Goal: Information Seeking & Learning: Learn about a topic

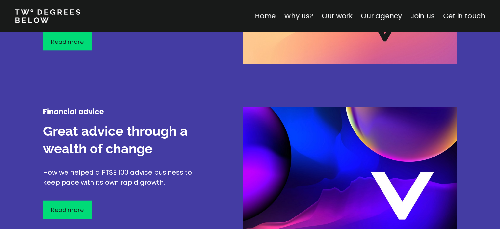
scroll to position [1153, 0]
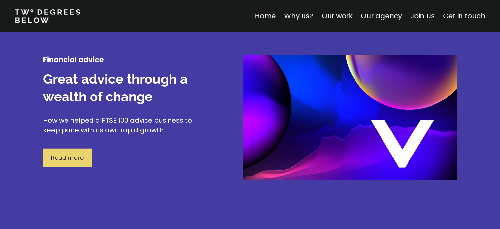
click at [76, 160] on p "Read more" at bounding box center [67, 157] width 33 height 9
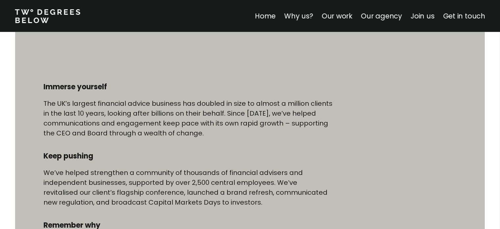
scroll to position [329, 0]
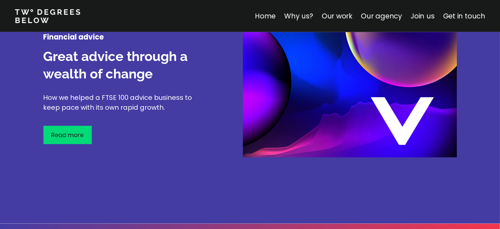
scroll to position [1046, 0]
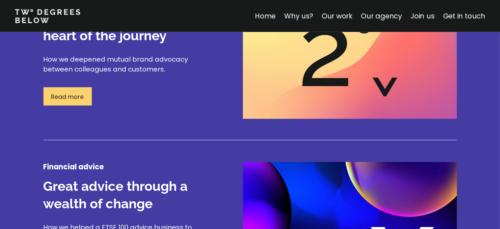
click at [68, 102] on div "Read more" at bounding box center [67, 96] width 48 height 18
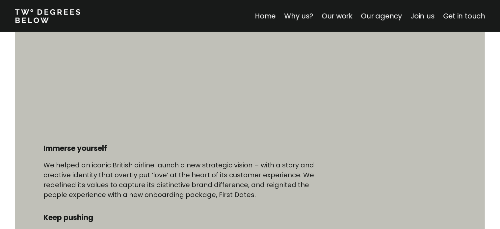
scroll to position [165, 0]
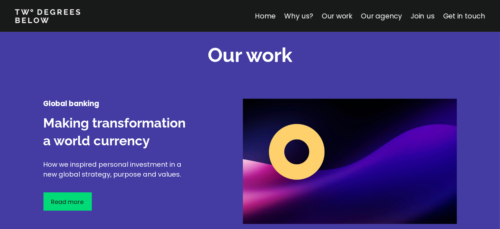
scroll to position [782, 0]
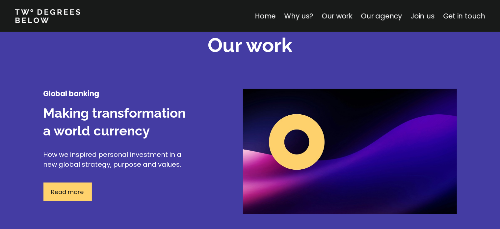
click at [76, 192] on p "Read more" at bounding box center [67, 191] width 33 height 9
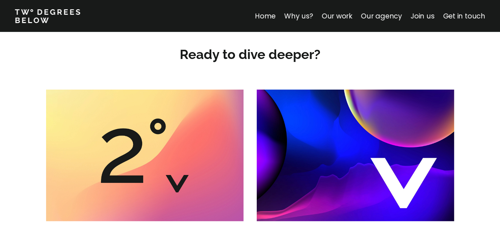
scroll to position [725, 0]
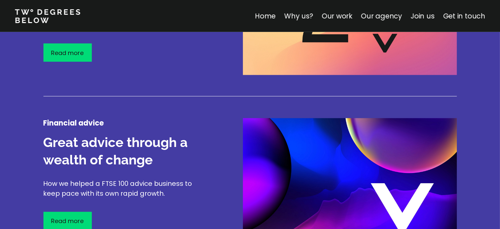
scroll to position [1079, 0]
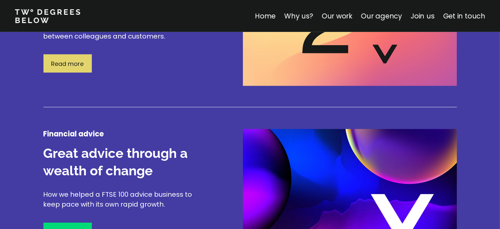
click at [82, 60] on p "Read more" at bounding box center [67, 63] width 33 height 9
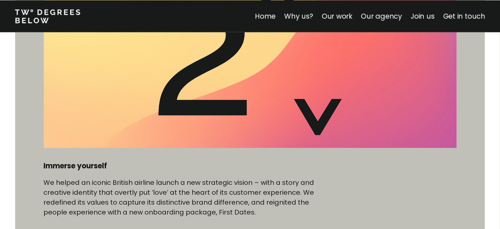
scroll to position [362, 0]
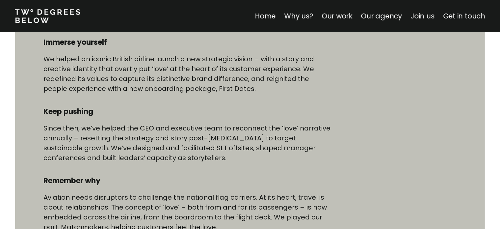
click at [418, 15] on link "Join us" at bounding box center [423, 16] width 24 height 10
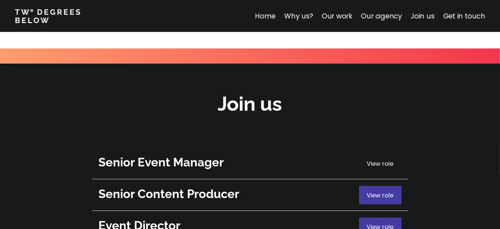
click at [381, 159] on span "View role" at bounding box center [380, 163] width 27 height 8
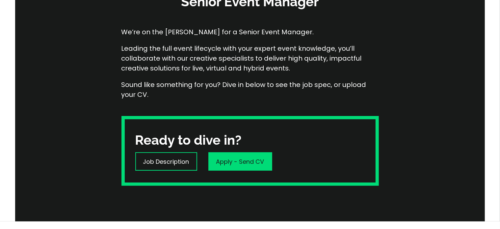
scroll to position [132, 0]
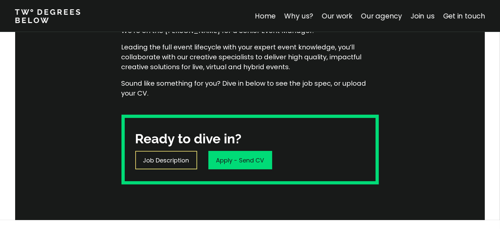
click at [176, 160] on p "Job Description" at bounding box center [166, 160] width 46 height 9
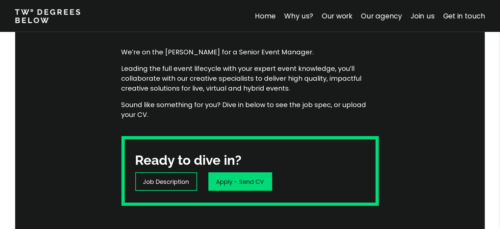
scroll to position [99, 0]
